Goal: Consume media (video, audio): Consume media (video, audio)

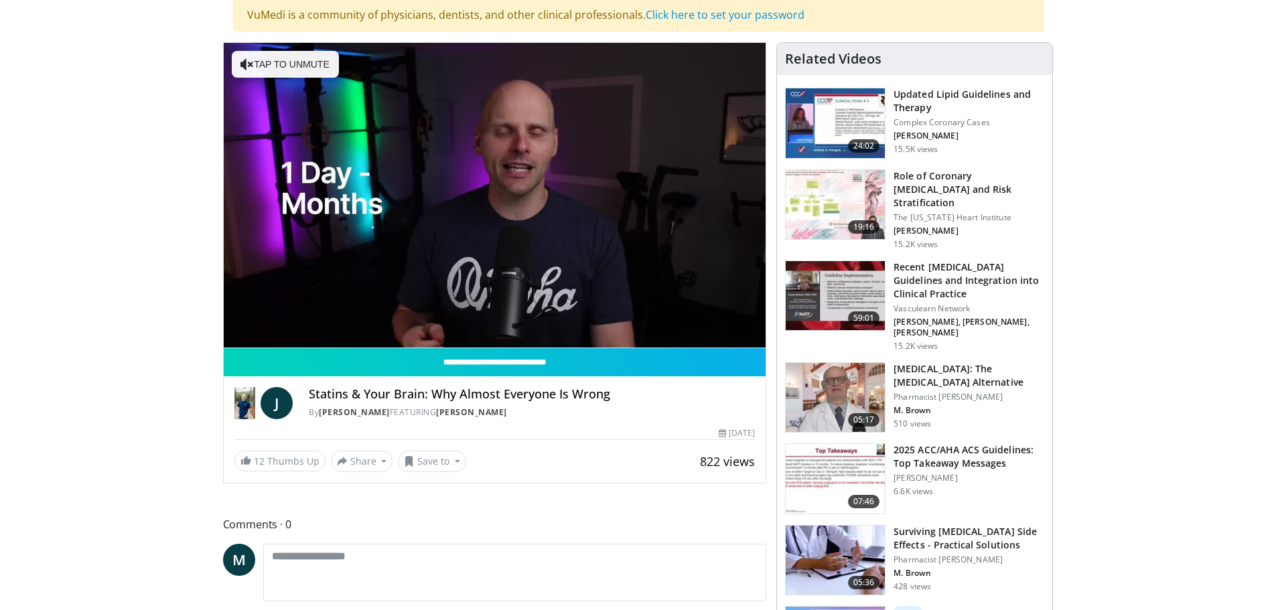
scroll to position [67, 0]
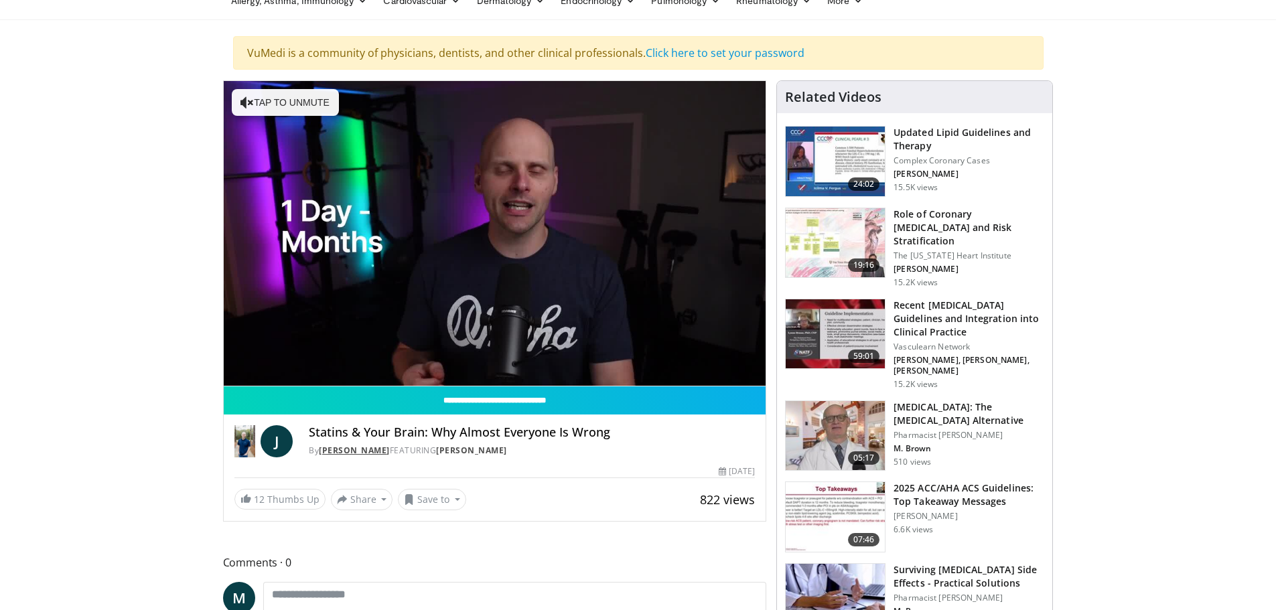
click at [340, 449] on link "[PERSON_NAME]" at bounding box center [354, 450] width 71 height 11
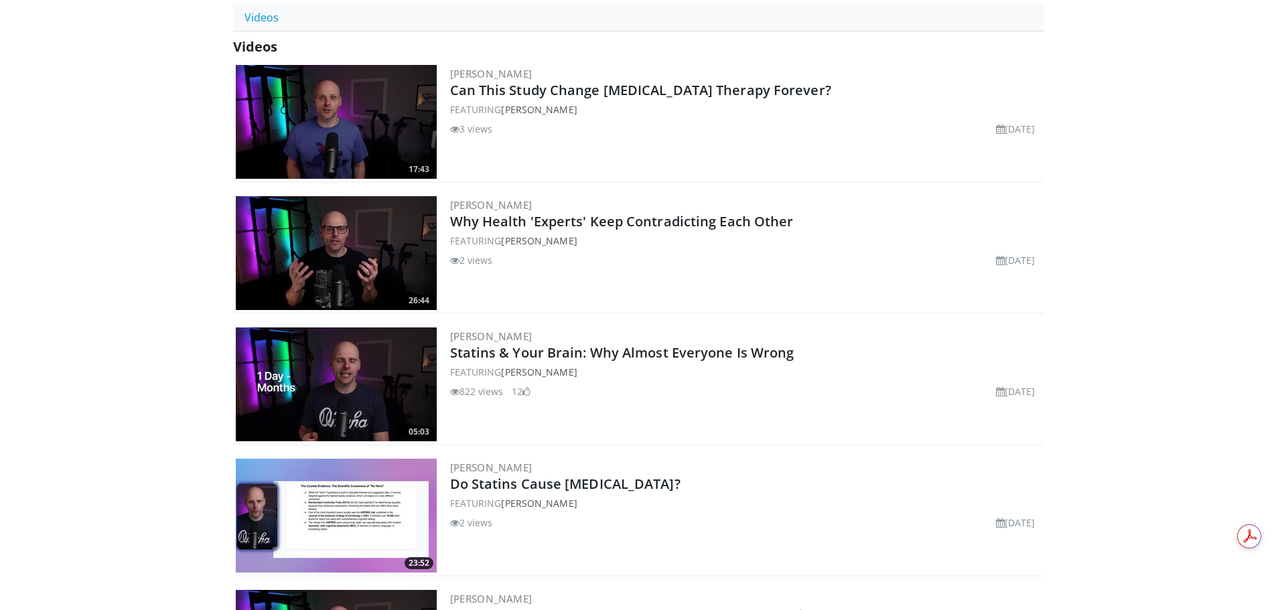
scroll to position [469, 0]
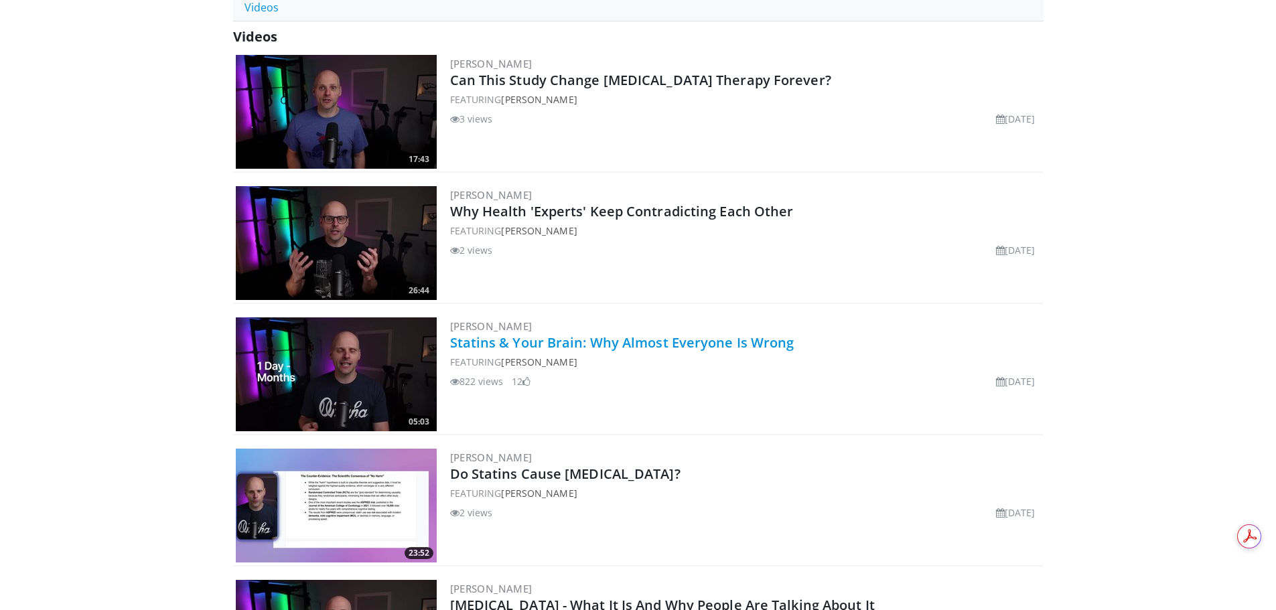
click at [607, 340] on link "Statins & Your Brain: Why Almost Everyone Is Wrong" at bounding box center [622, 343] width 344 height 18
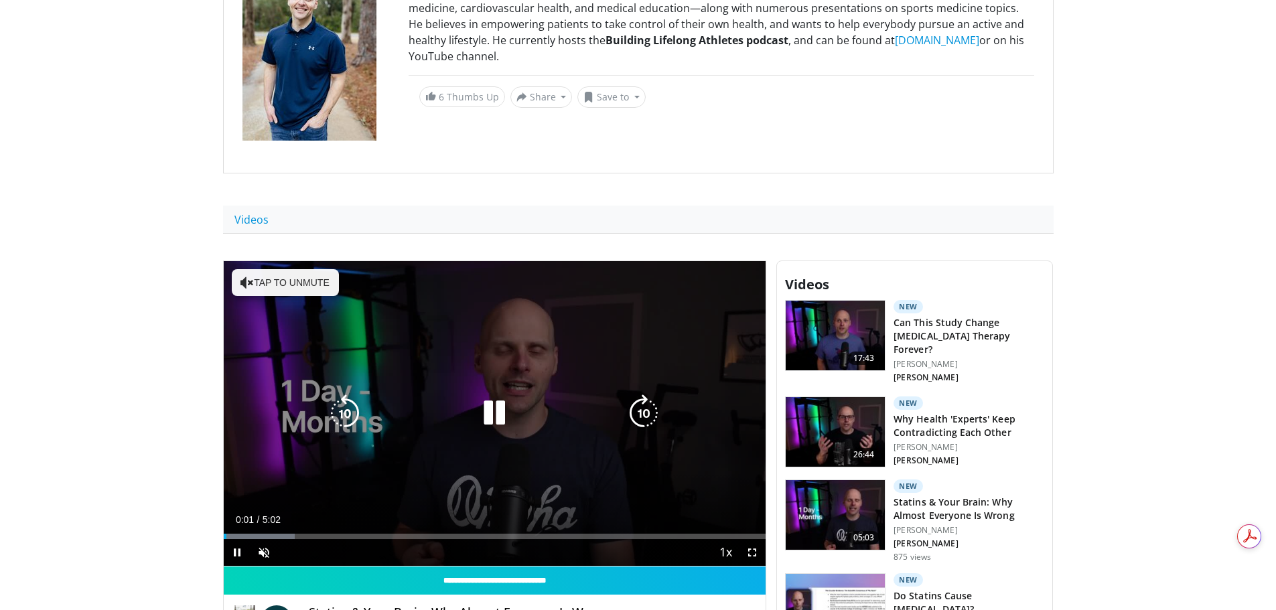
scroll to position [335, 0]
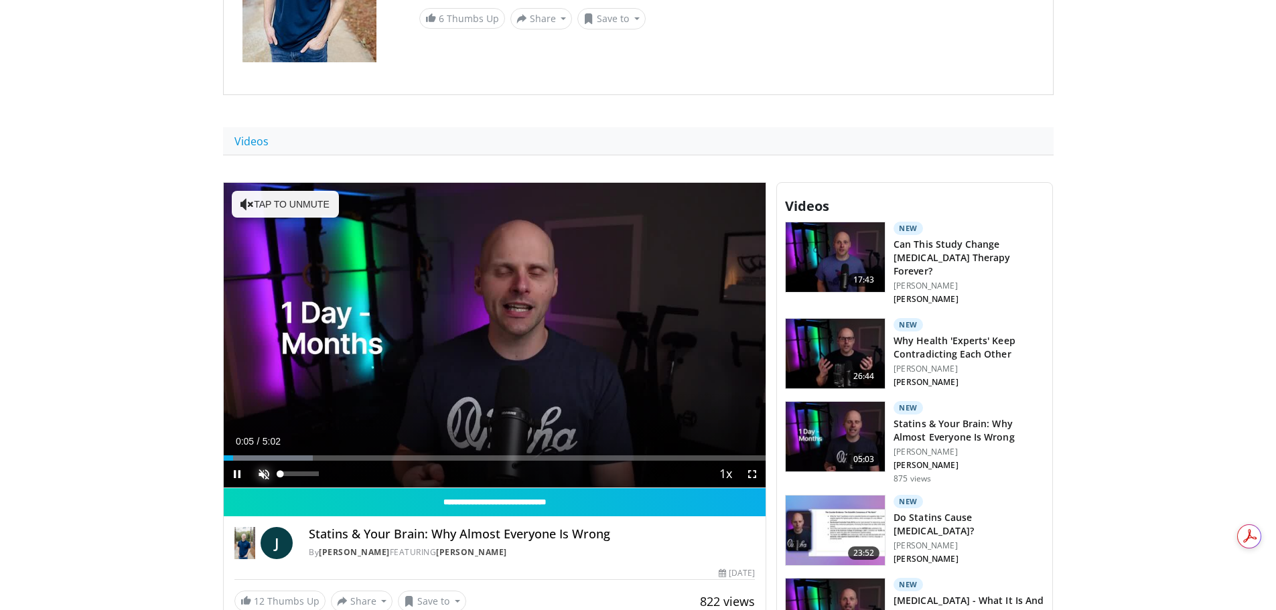
click at [265, 471] on span "Video Player" at bounding box center [263, 474] width 27 height 27
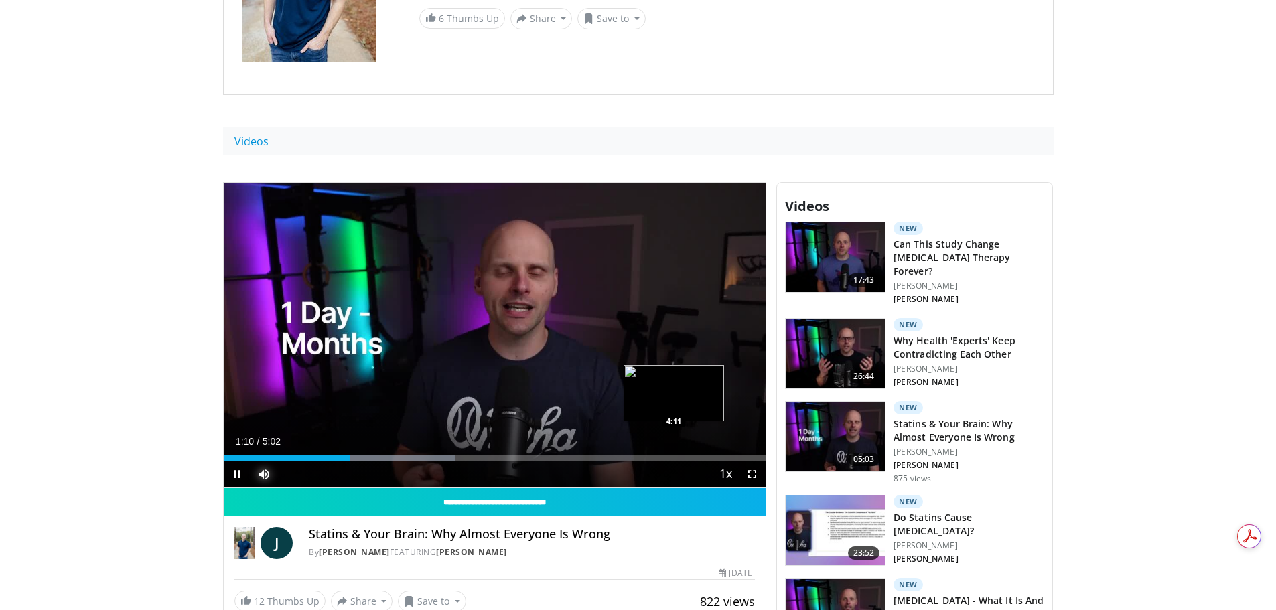
click at [674, 454] on div "Loaded : 42.82% 1:10 4:11" at bounding box center [495, 454] width 542 height 13
